Goal: Information Seeking & Learning: Check status

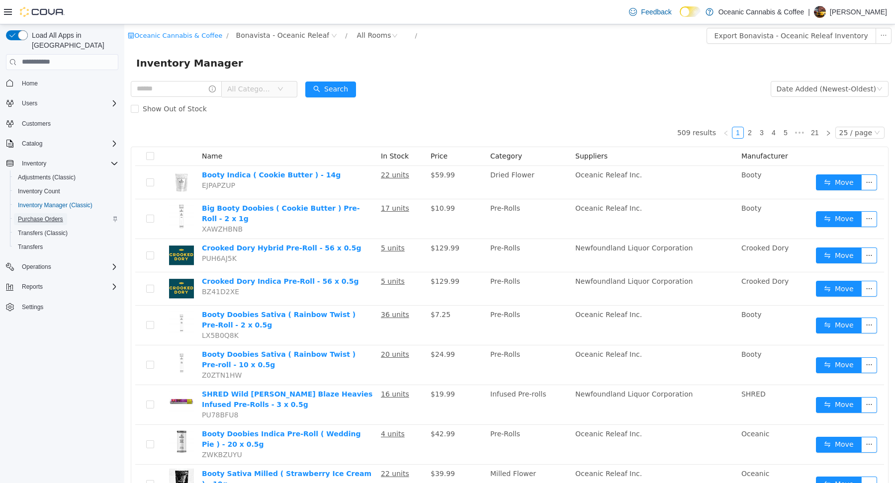
click at [57, 215] on span "Purchase Orders" at bounding box center [40, 219] width 45 height 8
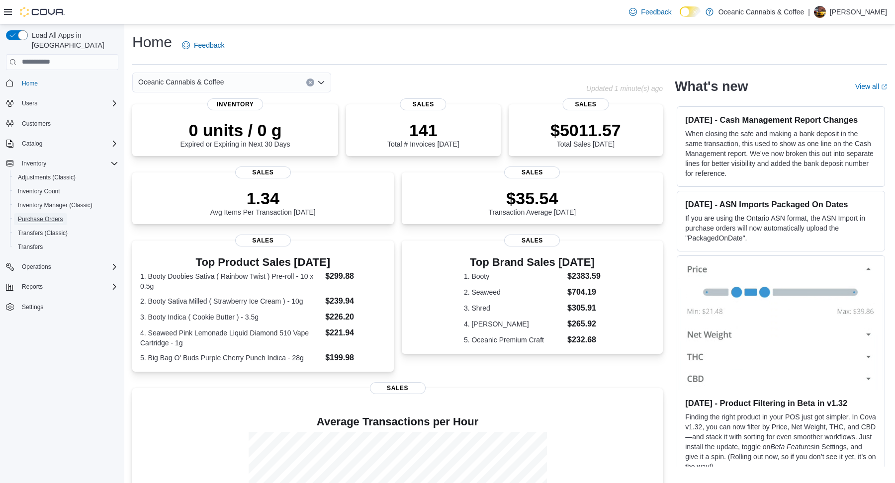
click at [57, 215] on span "Purchase Orders" at bounding box center [40, 219] width 45 height 8
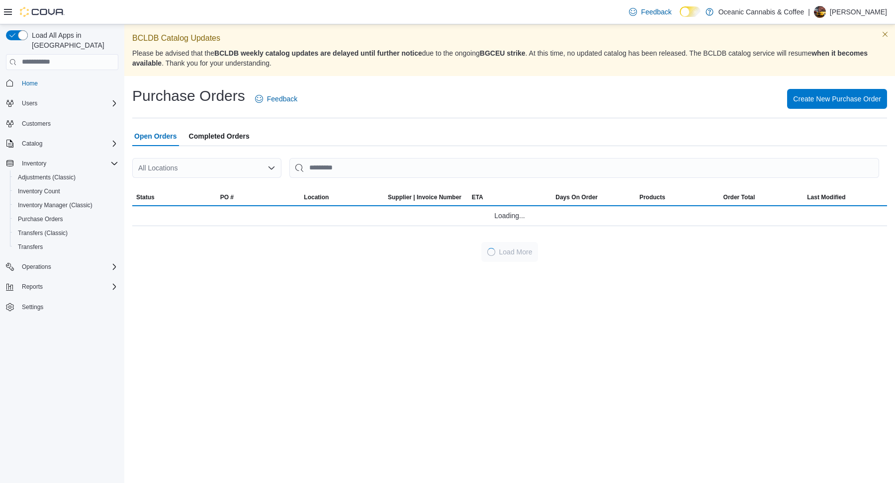
click at [203, 168] on div "All Locations" at bounding box center [206, 168] width 149 height 20
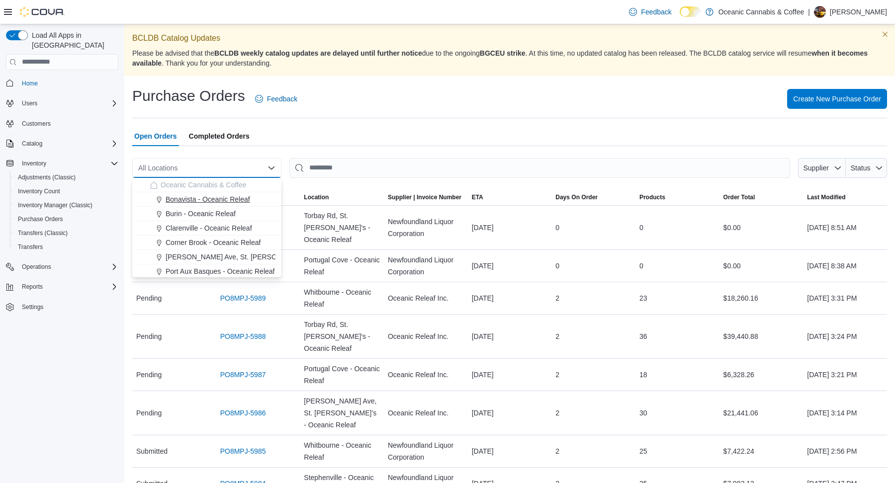
click at [199, 194] on span "Bonavista - Oceanic Releaf" at bounding box center [208, 199] width 85 height 10
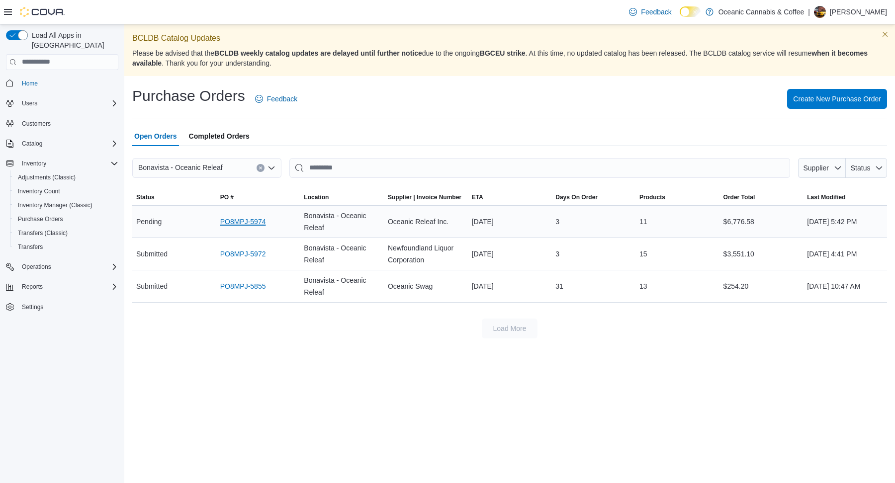
click at [240, 219] on link "PO8MPJ-5974" at bounding box center [243, 222] width 46 height 12
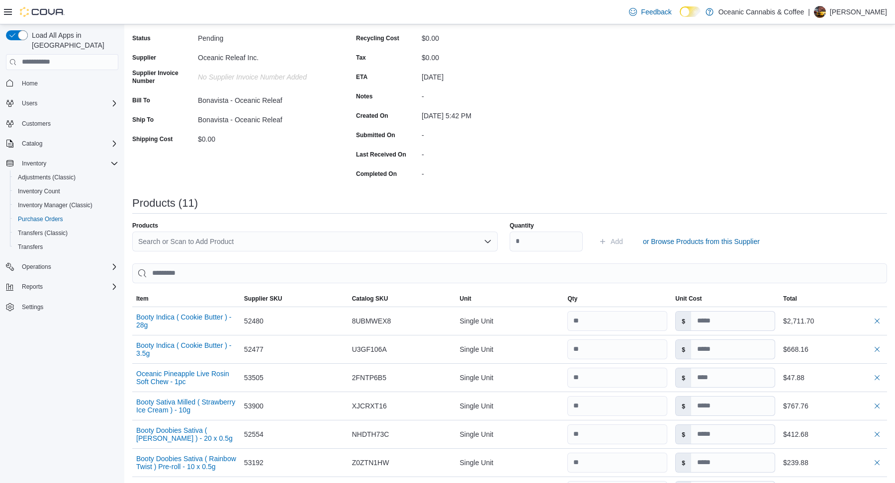
scroll to position [132, 0]
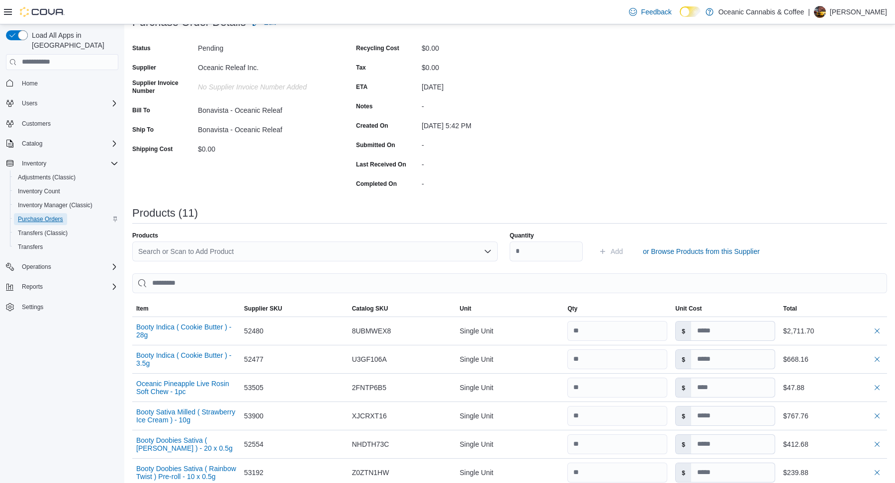
click at [49, 215] on span "Purchase Orders" at bounding box center [40, 219] width 45 height 8
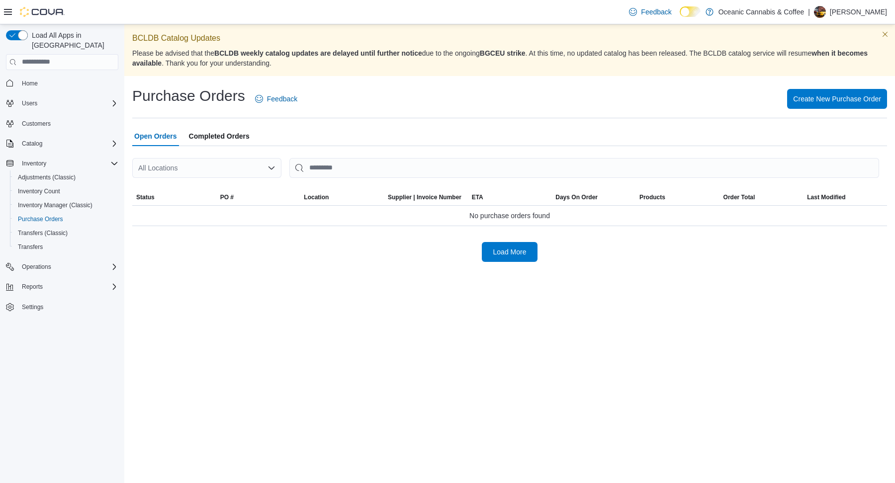
click at [217, 171] on div "All Locations" at bounding box center [206, 168] width 149 height 20
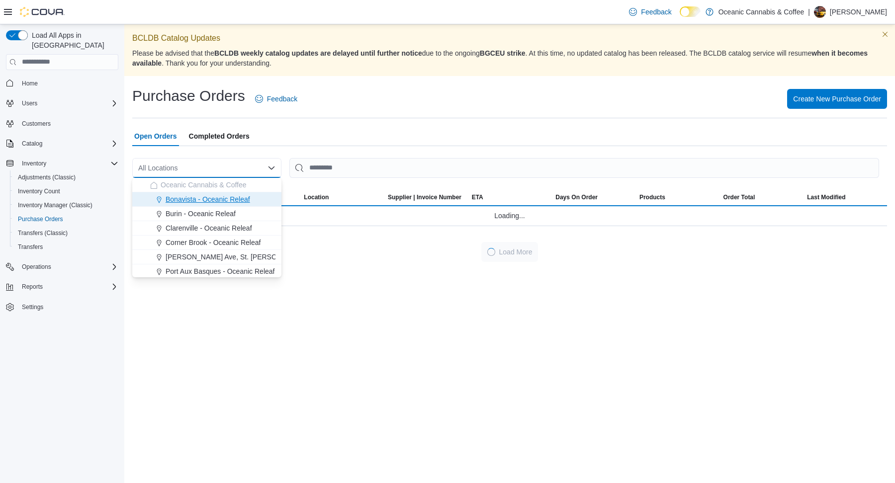
click at [195, 194] on span "Bonavista - Oceanic Releaf" at bounding box center [208, 199] width 85 height 10
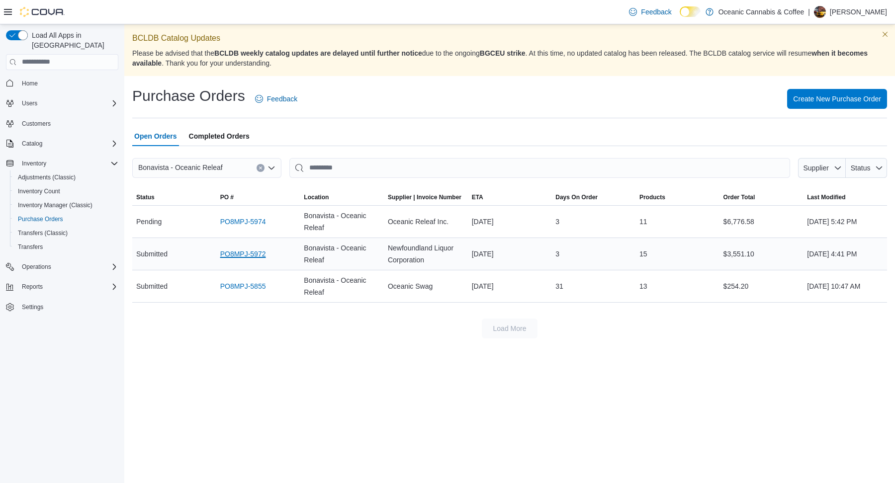
click at [243, 257] on link "PO8MPJ-5972" at bounding box center [243, 254] width 46 height 12
